Goal: Information Seeking & Learning: Learn about a topic

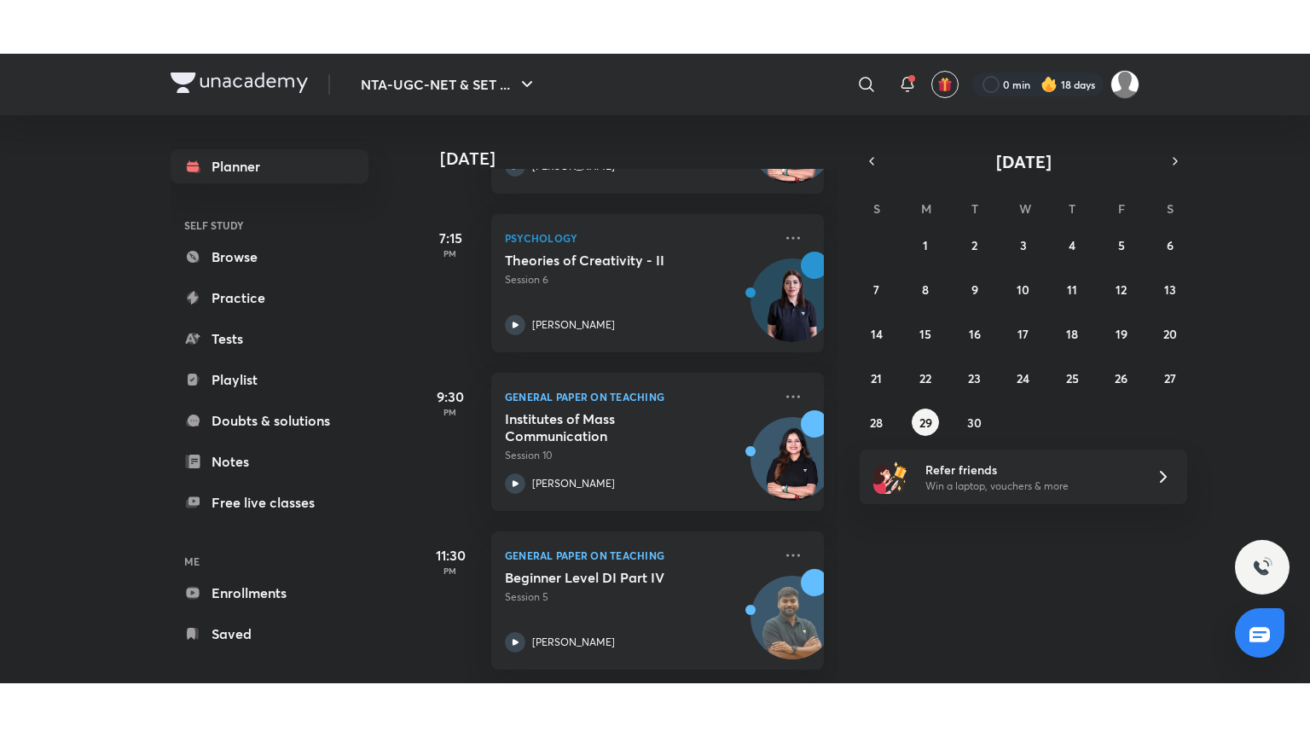
scroll to position [496, 0]
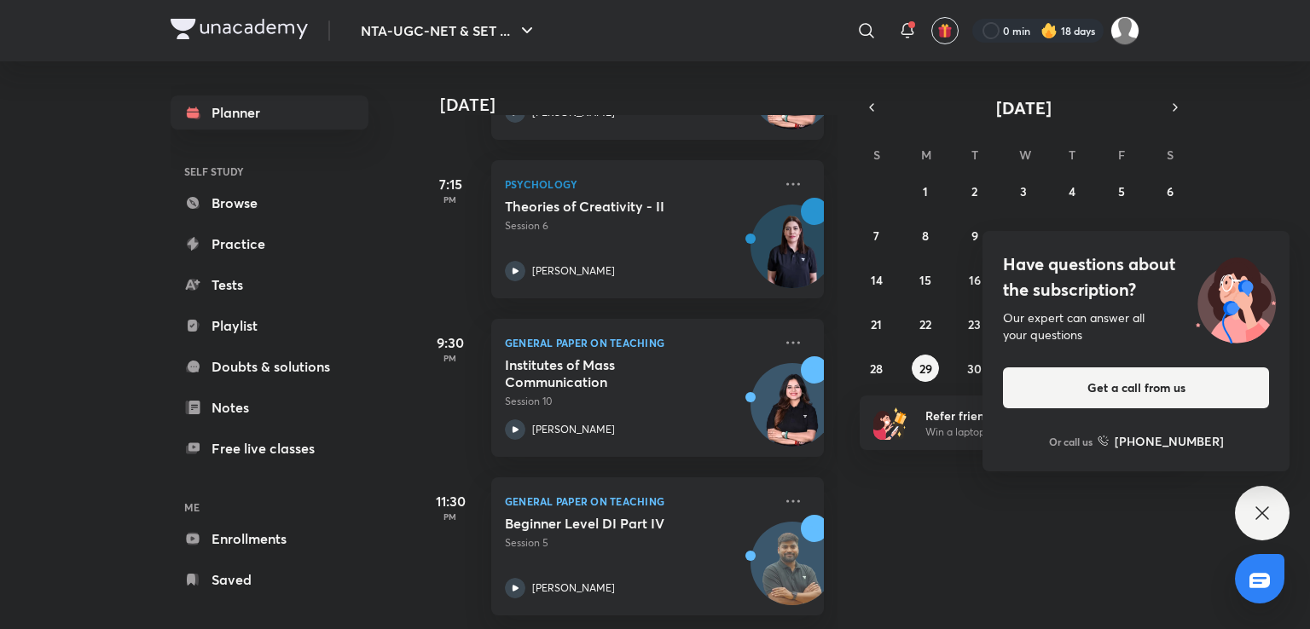
click at [1277, 513] on div "Have questions about the subscription? Our expert can answer all your questions…" at bounding box center [1262, 513] width 55 height 55
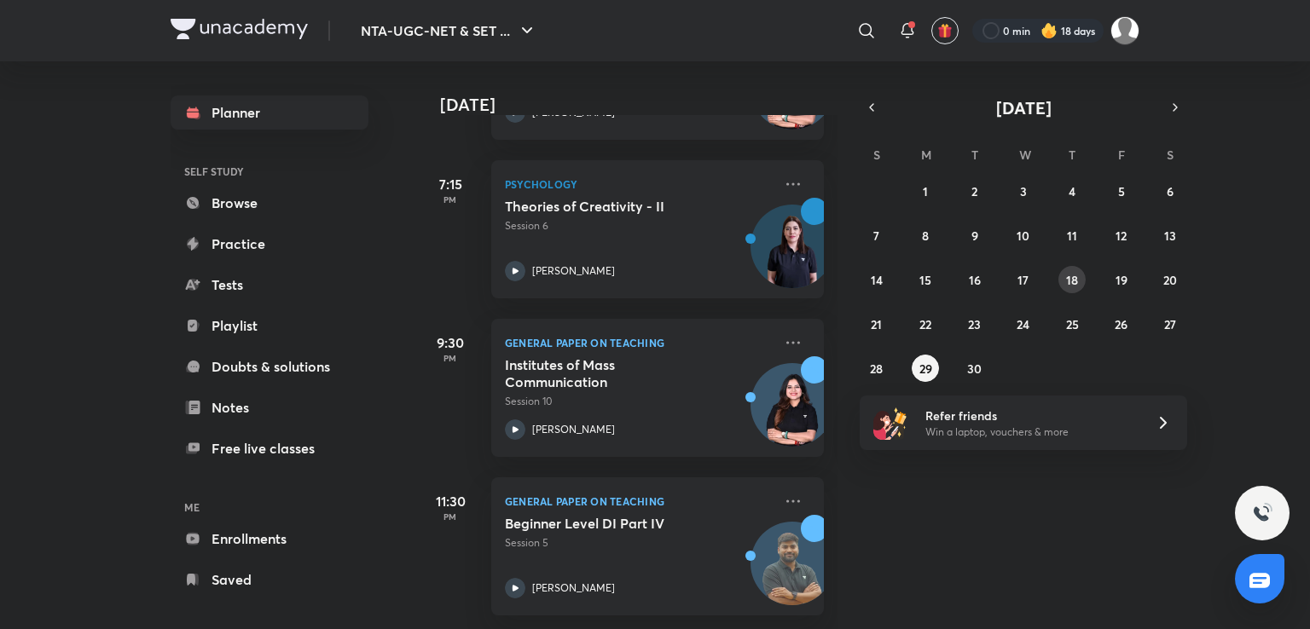
click at [1078, 283] on button "18" at bounding box center [1071, 279] width 27 height 27
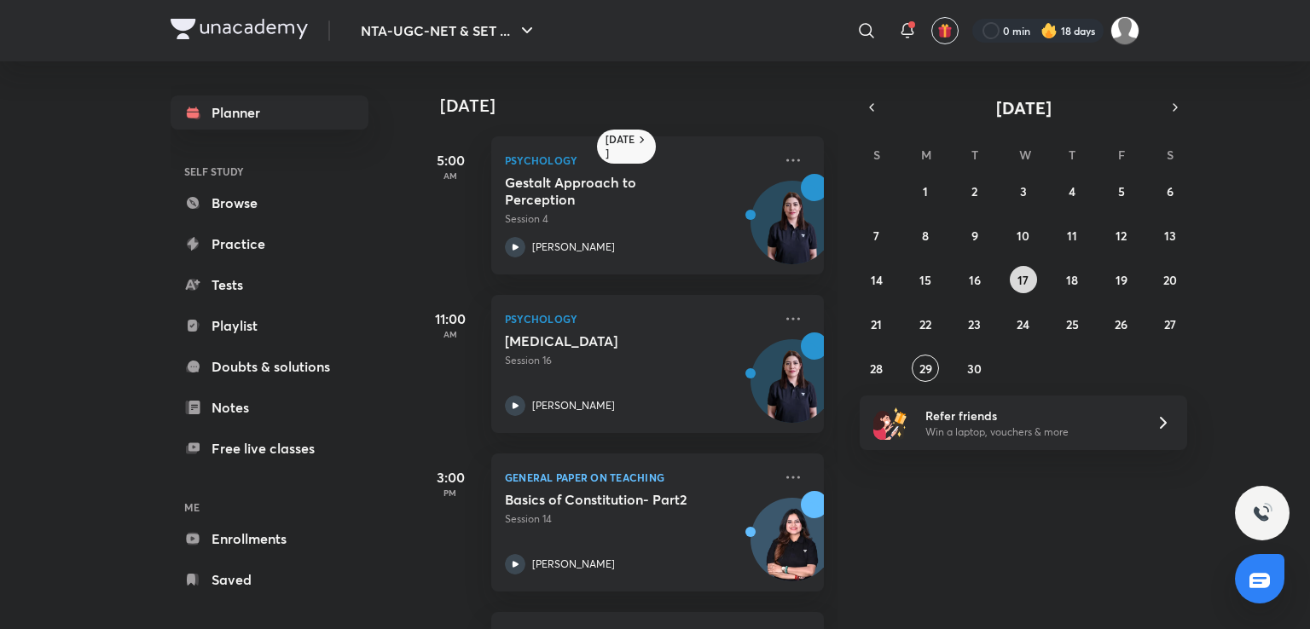
click at [1029, 277] on button "17" at bounding box center [1023, 279] width 27 height 27
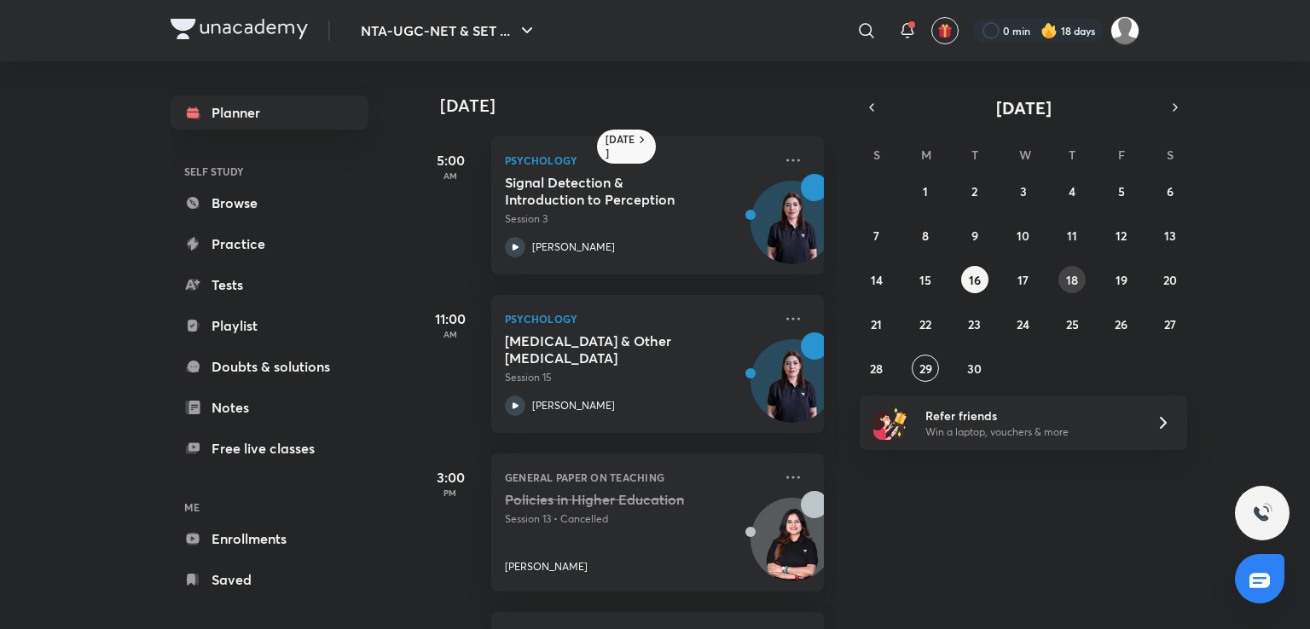
click at [1068, 278] on abbr "18" at bounding box center [1072, 280] width 12 height 16
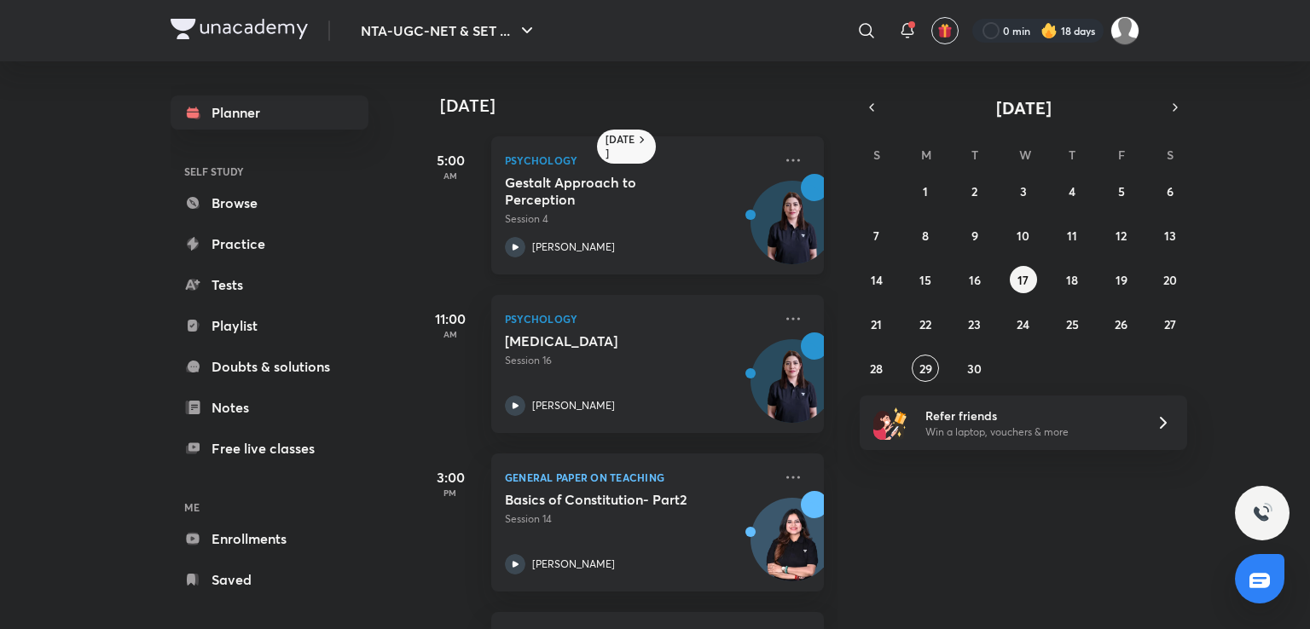
click at [699, 178] on h5 "Gestalt Approach to Perception" at bounding box center [611, 191] width 212 height 34
